Goal: Task Accomplishment & Management: Use online tool/utility

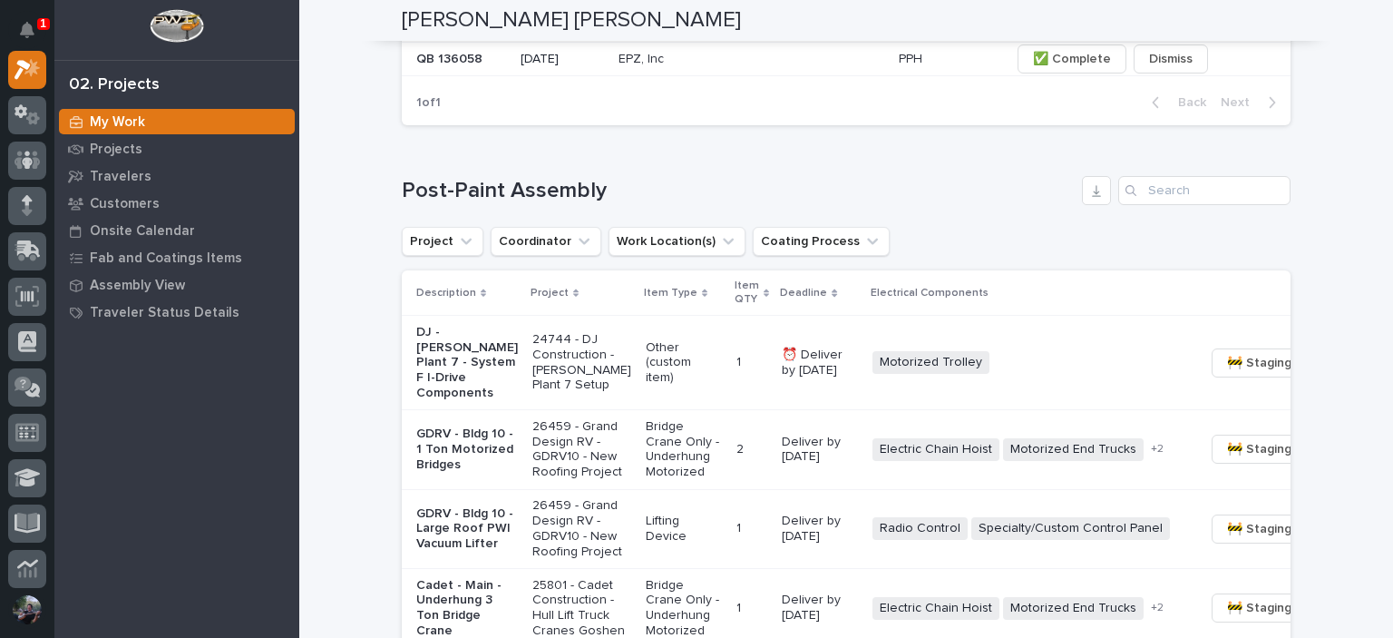
scroll to position [1511, 0]
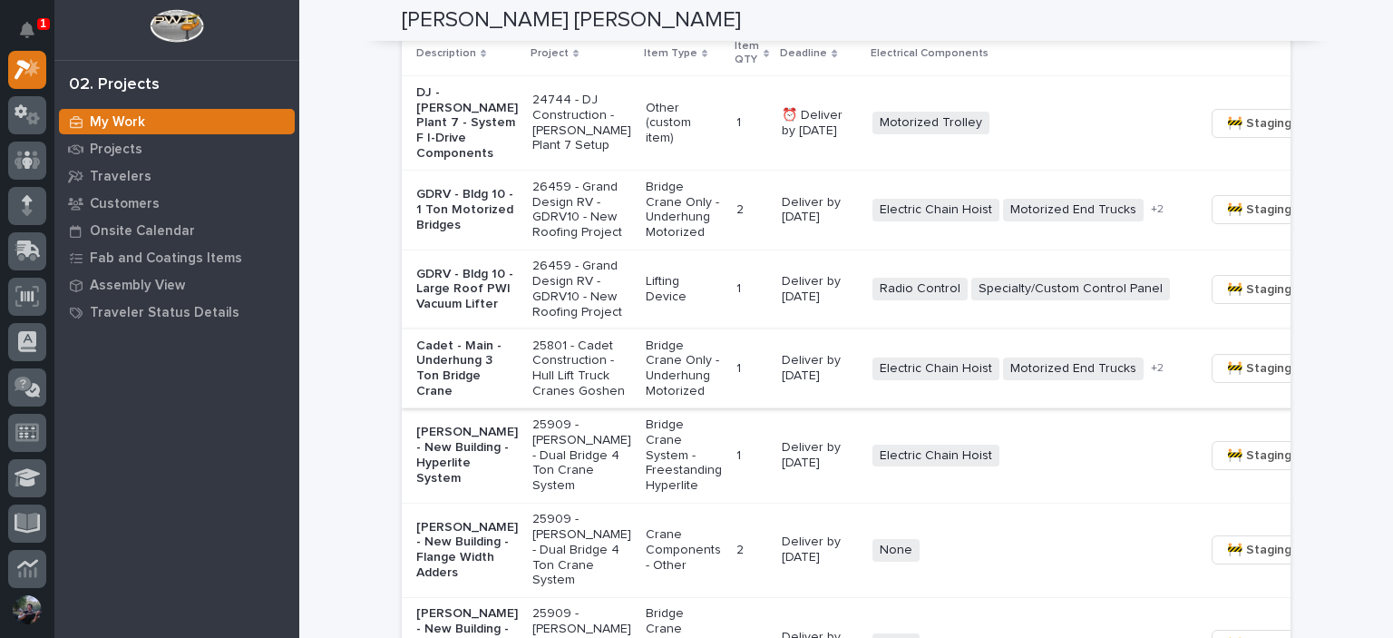
click at [1227, 379] on span "🚧 Staging →" at bounding box center [1264, 368] width 75 height 22
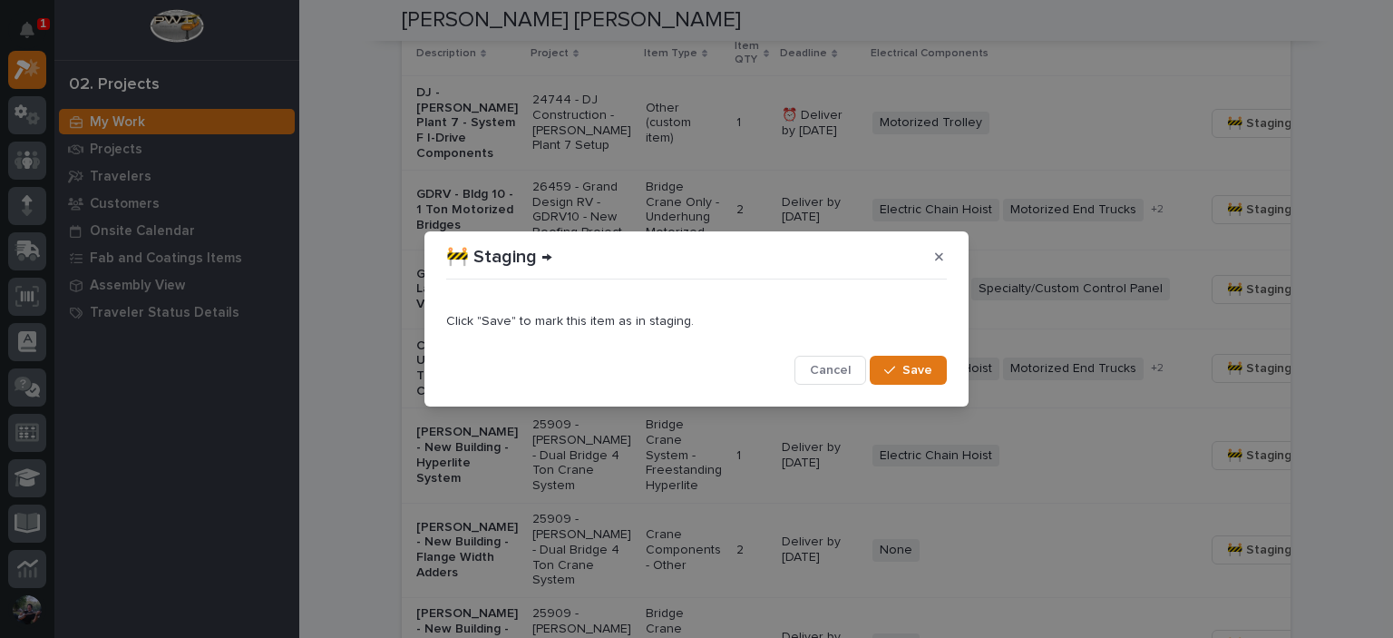
click at [902, 363] on button "Save" at bounding box center [908, 370] width 77 height 29
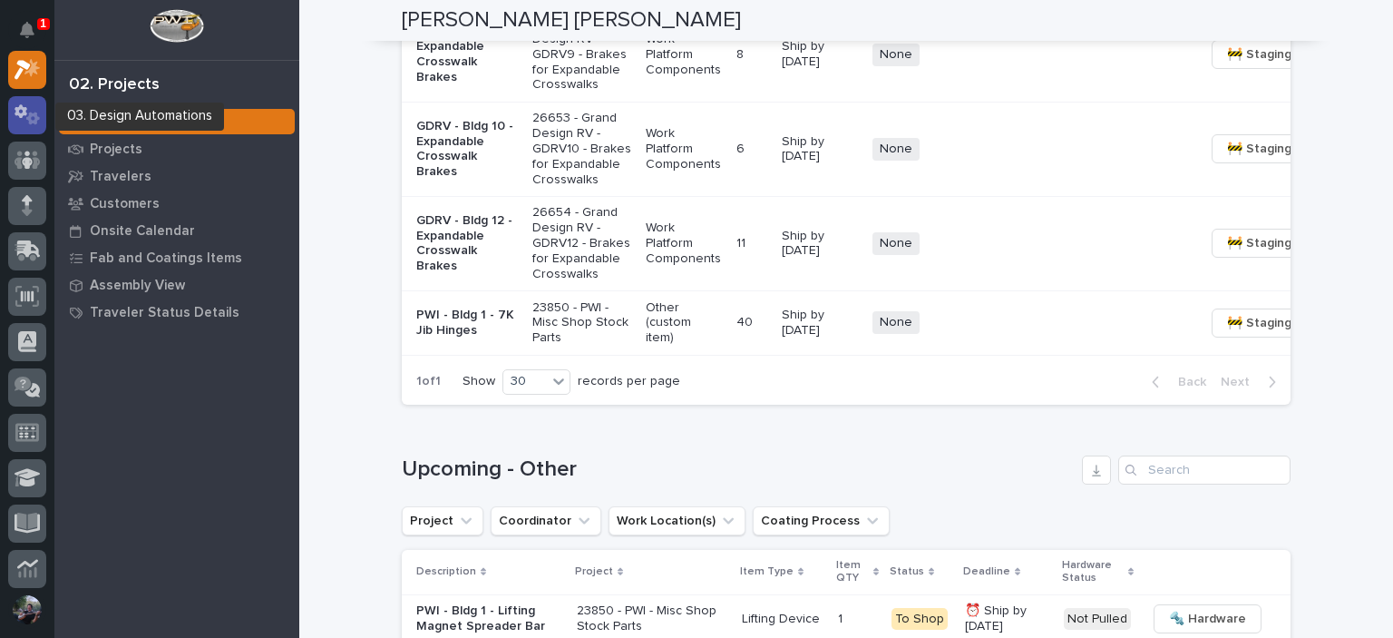
scroll to position [0, 0]
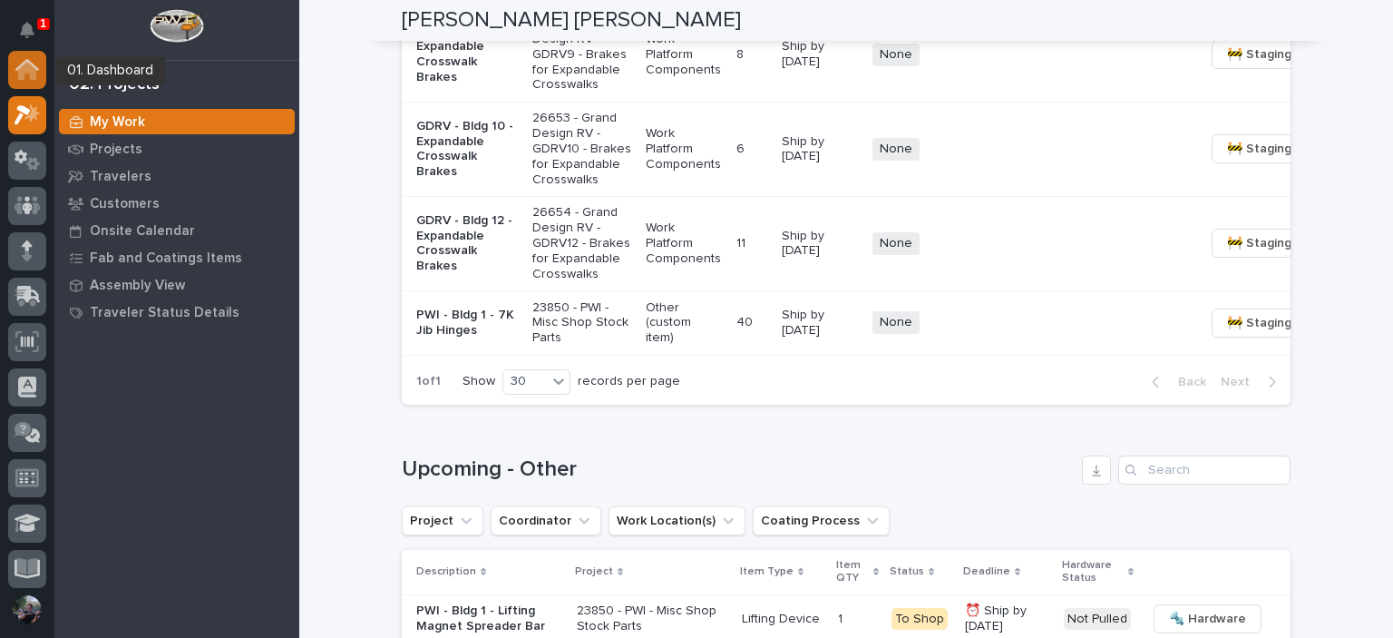
click at [39, 77] on div at bounding box center [27, 70] width 38 height 38
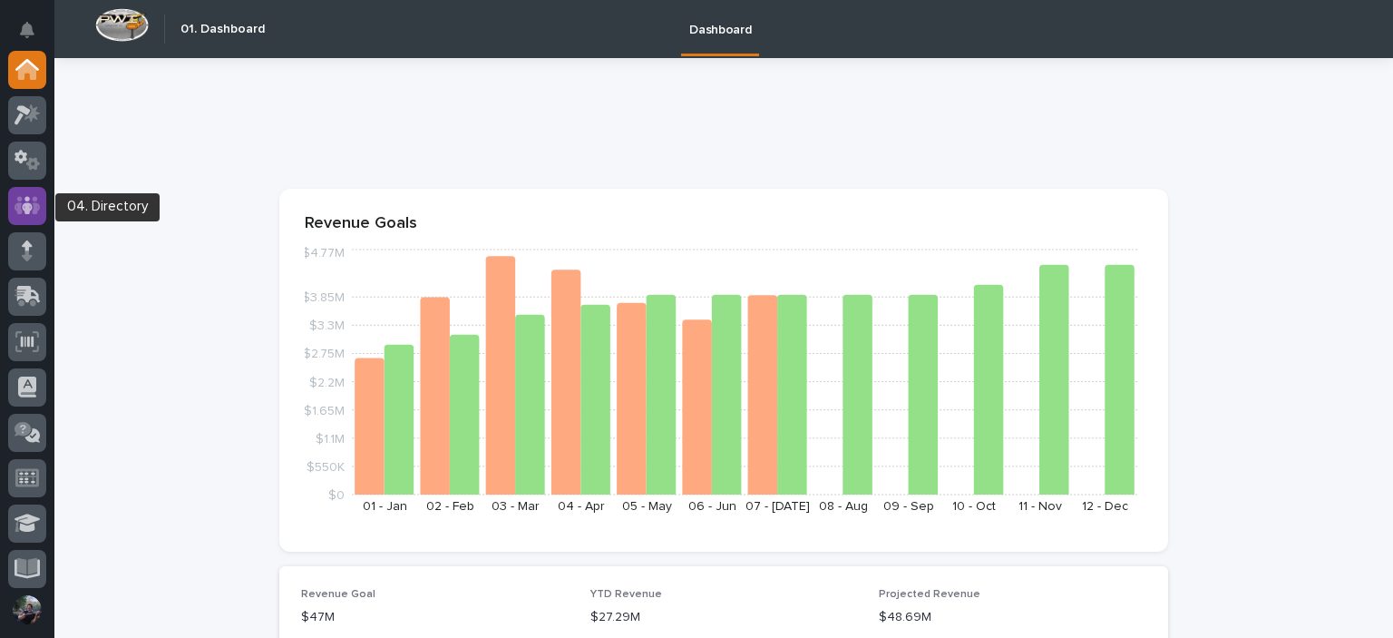
click at [31, 195] on icon at bounding box center [28, 205] width 26 height 21
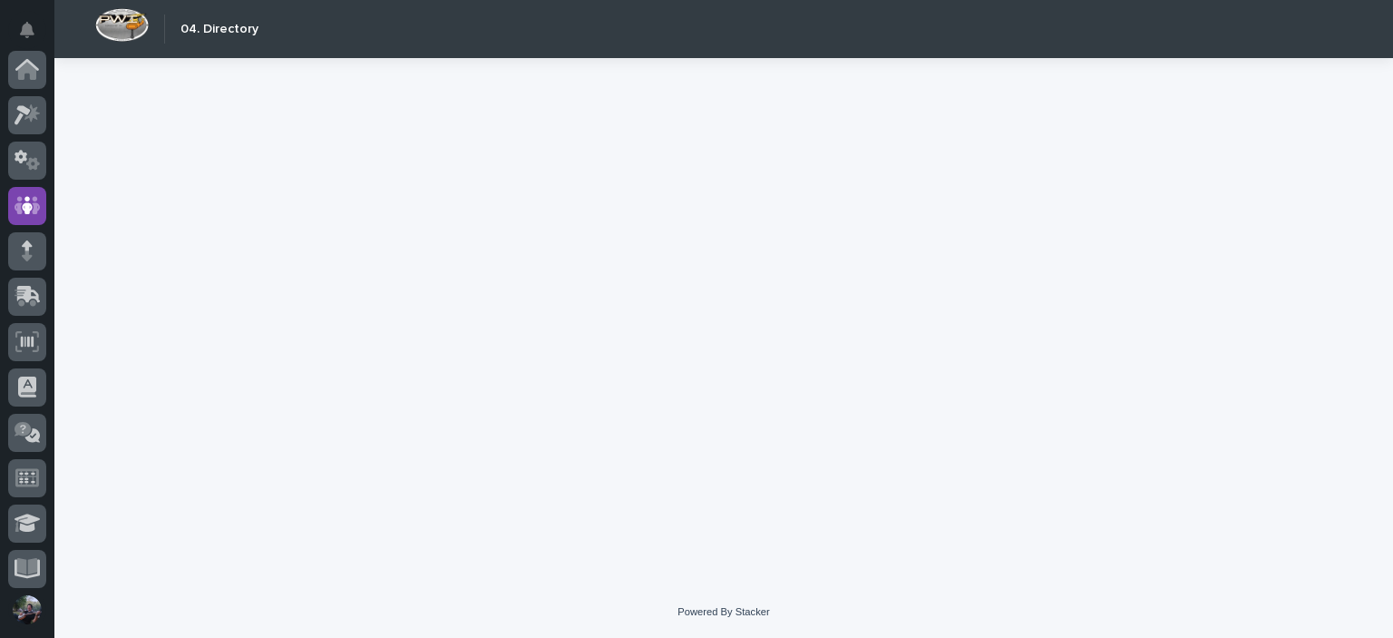
scroll to position [136, 0]
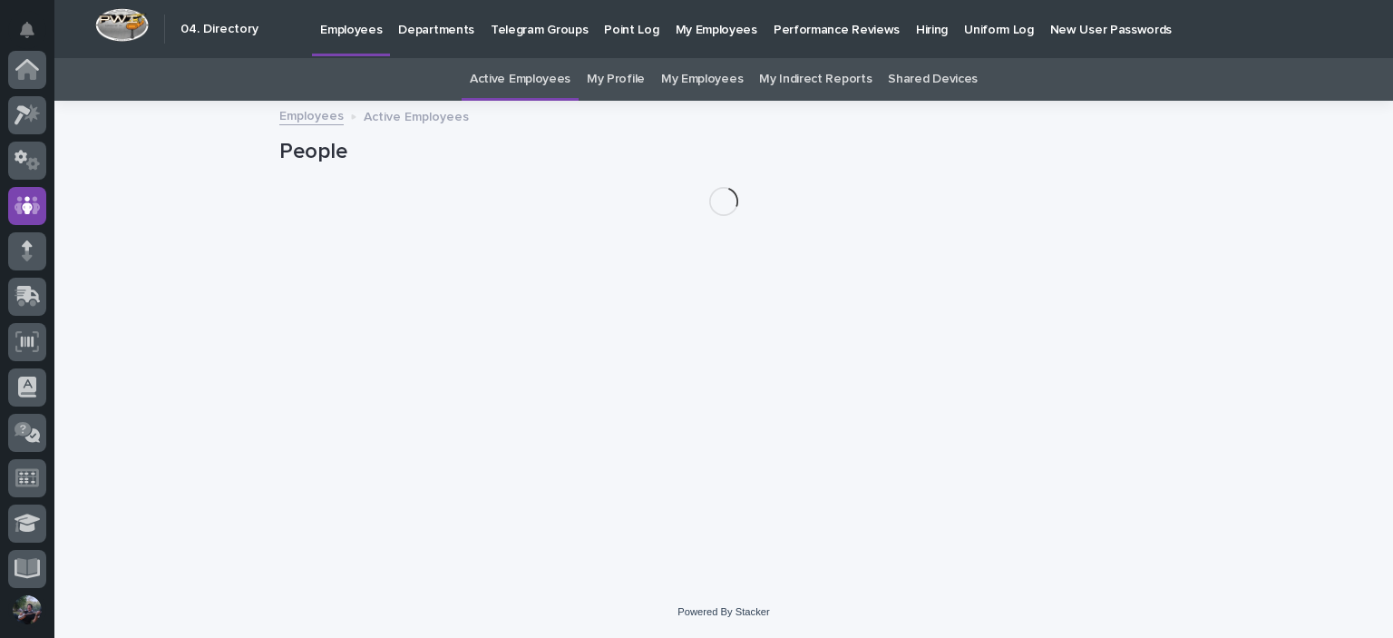
scroll to position [136, 0]
click at [860, 40] on link "Performance Reviews" at bounding box center [837, 28] width 142 height 56
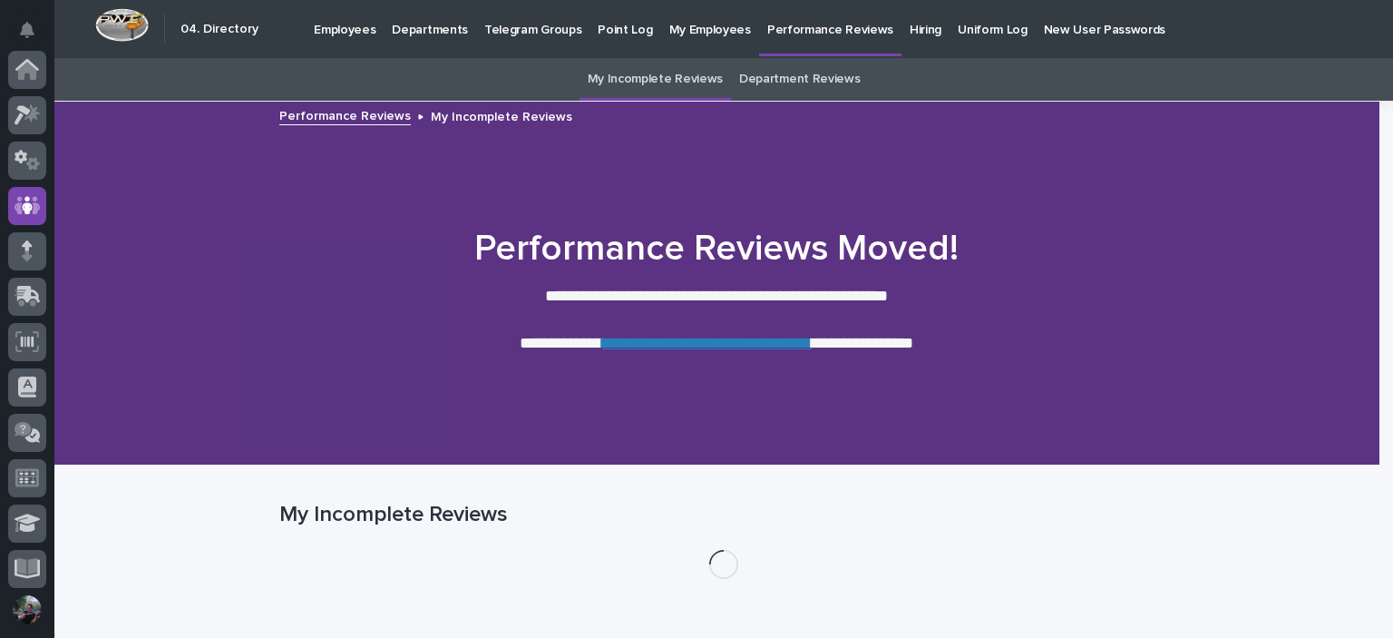
scroll to position [136, 0]
click at [702, 347] on link "**********" at bounding box center [707, 343] width 210 height 16
